Goal: Browse casually

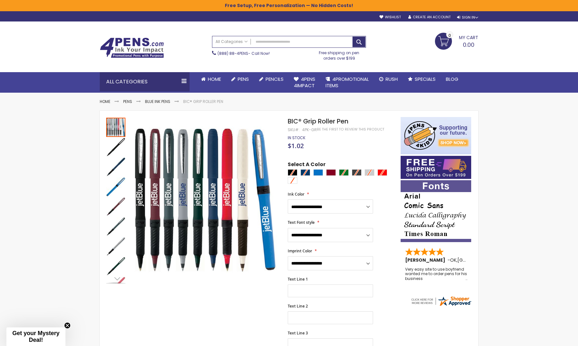
click at [139, 50] on img at bounding box center [132, 48] width 64 height 21
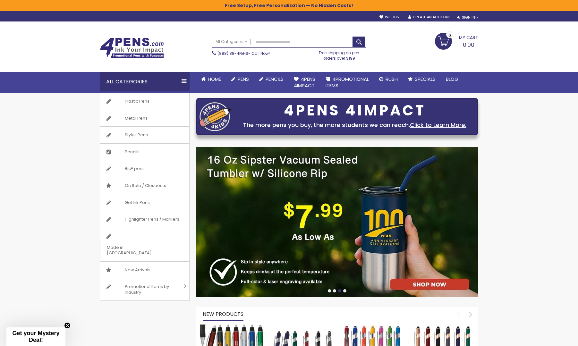
click at [328, 292] on div at bounding box center [329, 290] width 3 height 3
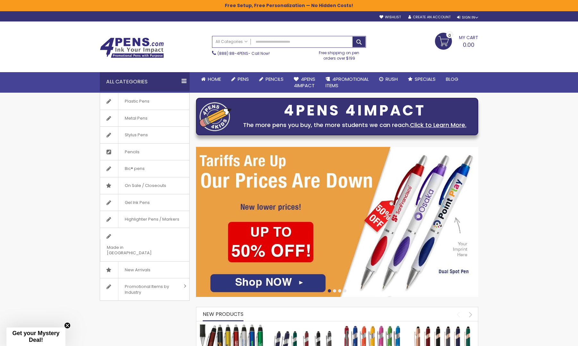
click at [335, 290] on div at bounding box center [334, 290] width 3 height 3
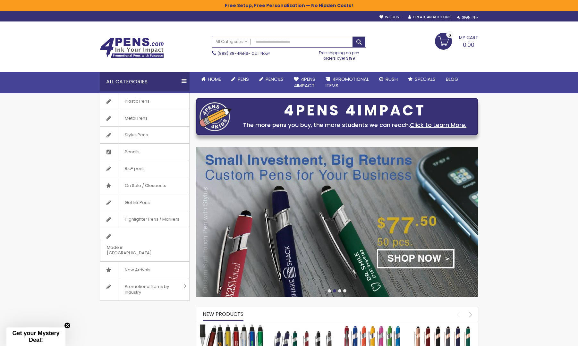
click at [339, 290] on div at bounding box center [339, 290] width 3 height 3
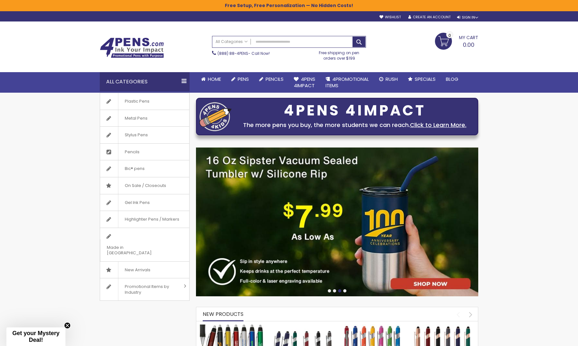
click at [346, 290] on div at bounding box center [344, 290] width 3 height 3
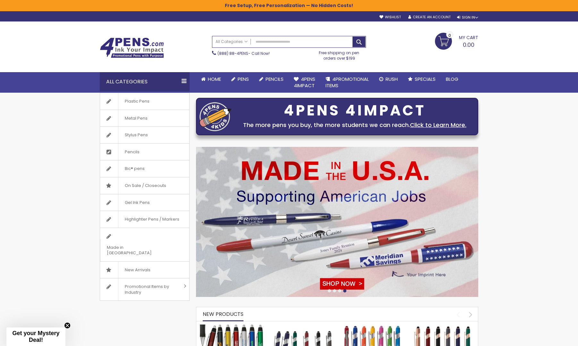
click at [329, 290] on div at bounding box center [329, 290] width 3 height 3
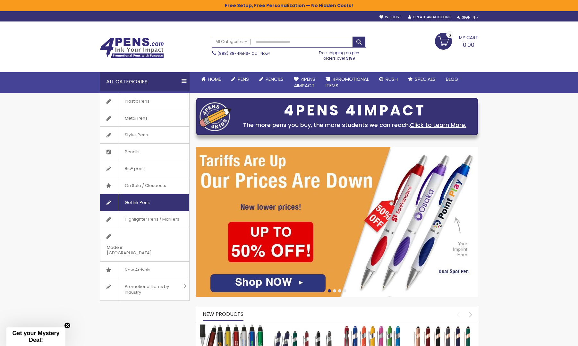
drag, startPoint x: 169, startPoint y: 198, endPoint x: 140, endPoint y: 197, distance: 28.9
click at [139, 197] on div "Plastic Pens Metal Pens Stylus Pens Pencils Bic® pens On Sale / Closeouts Gel I…" at bounding box center [289, 197] width 385 height 208
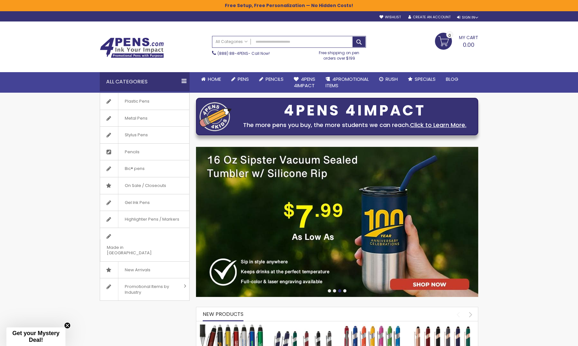
click at [327, 291] on div at bounding box center [337, 291] width 282 height 5
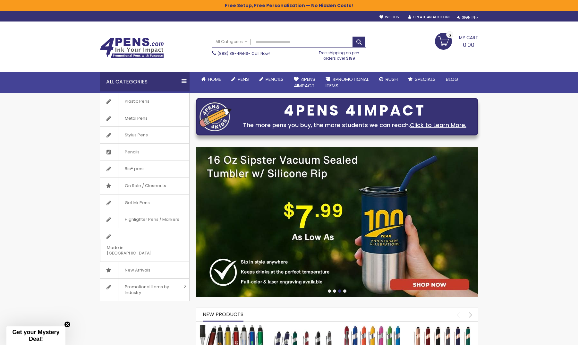
click at [130, 47] on img at bounding box center [132, 48] width 64 height 21
